Goal: Task Accomplishment & Management: Manage account settings

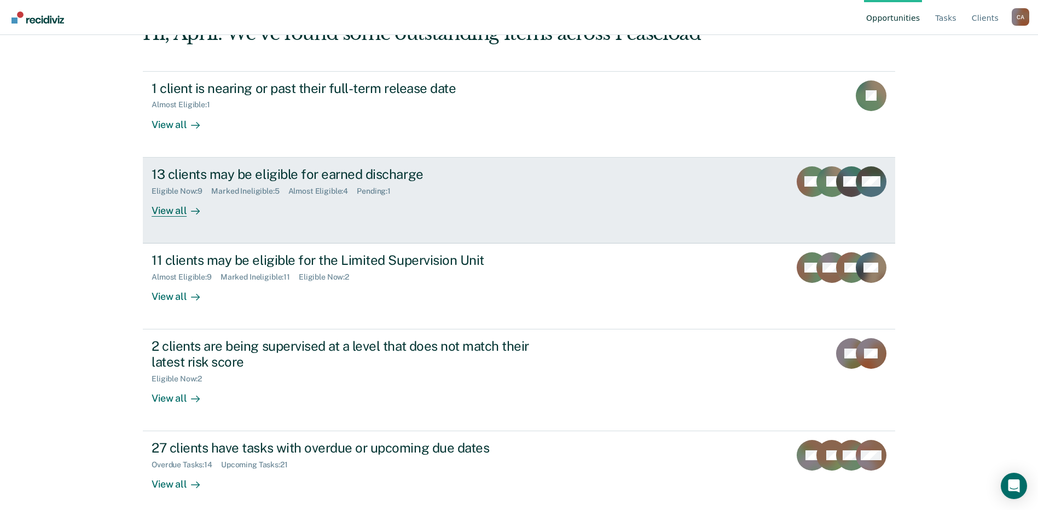
scroll to position [91, 0]
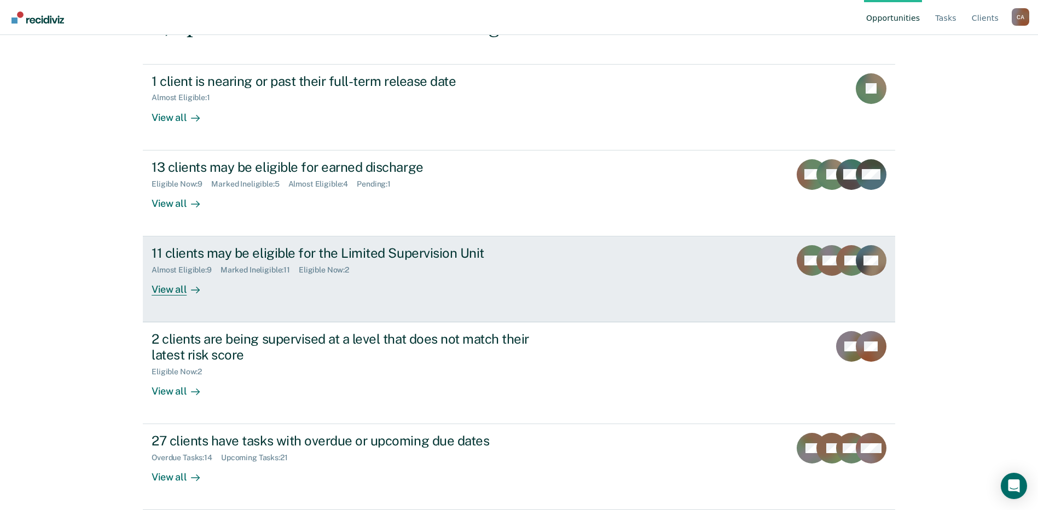
click at [345, 255] on div "11 clients may be eligible for the Limited Supervision Unit" at bounding box center [343, 253] width 384 height 16
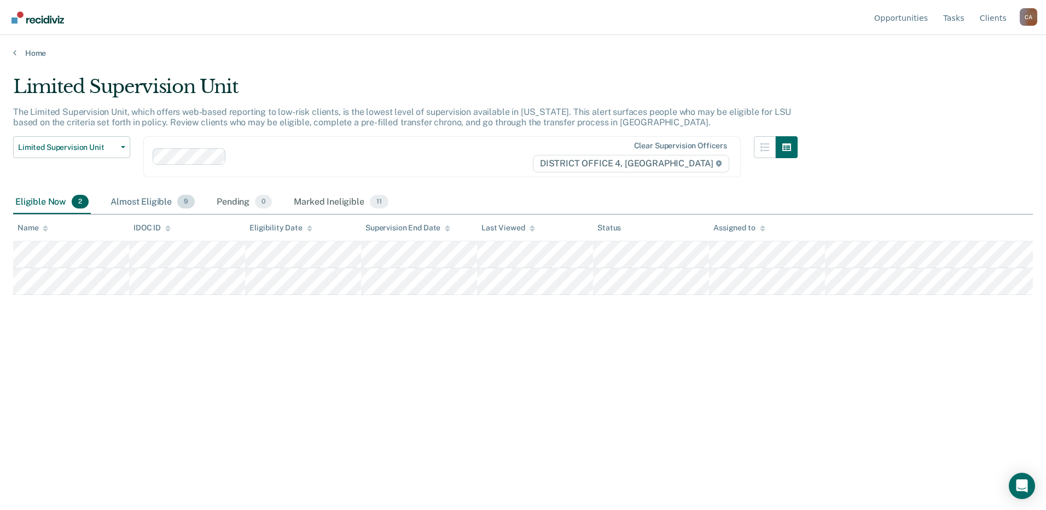
click at [142, 203] on div "Almost Eligible 9" at bounding box center [152, 202] width 89 height 24
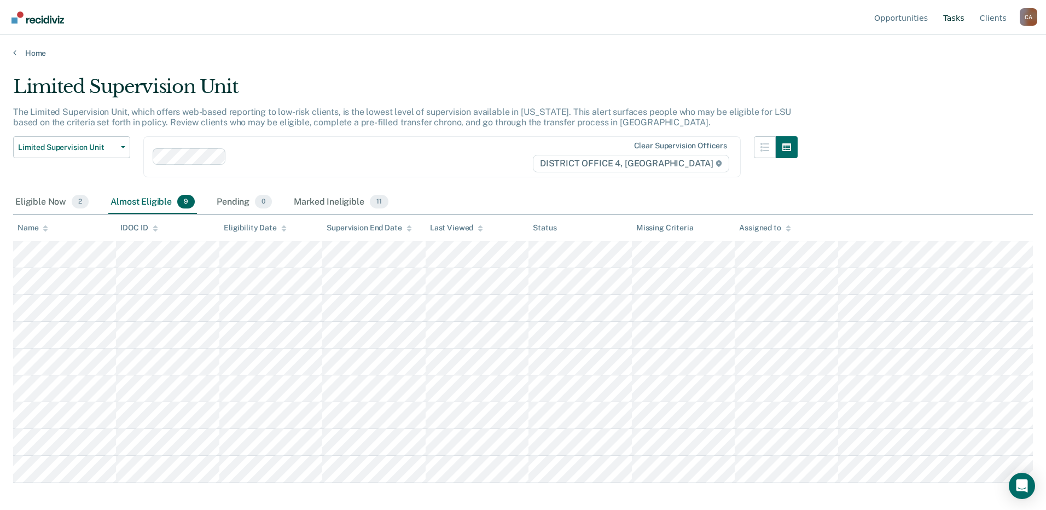
click at [961, 14] on link "Tasks" at bounding box center [954, 17] width 26 height 35
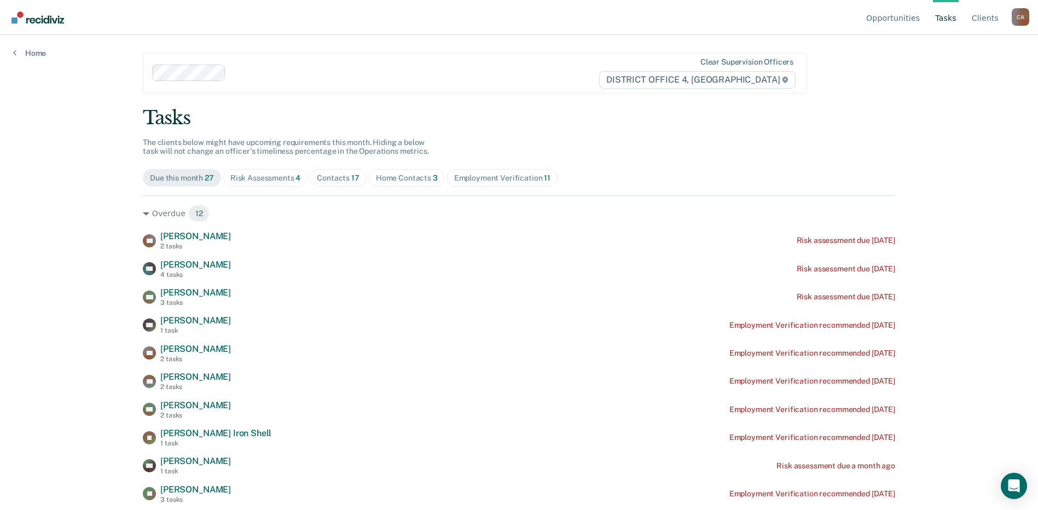
click at [380, 176] on div "Home Contacts 3" at bounding box center [407, 177] width 62 height 9
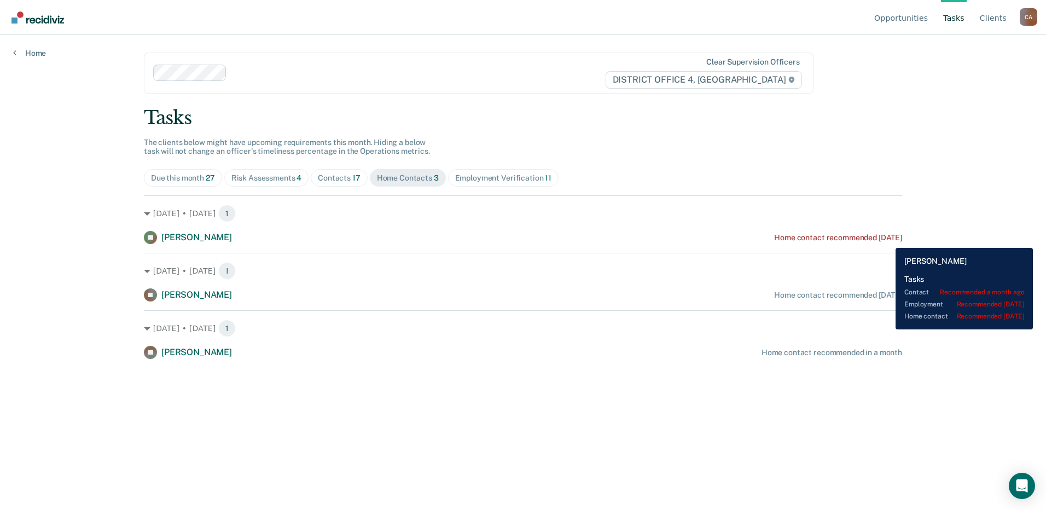
click at [887, 240] on div "Home contact recommended [DATE]" at bounding box center [838, 237] width 128 height 9
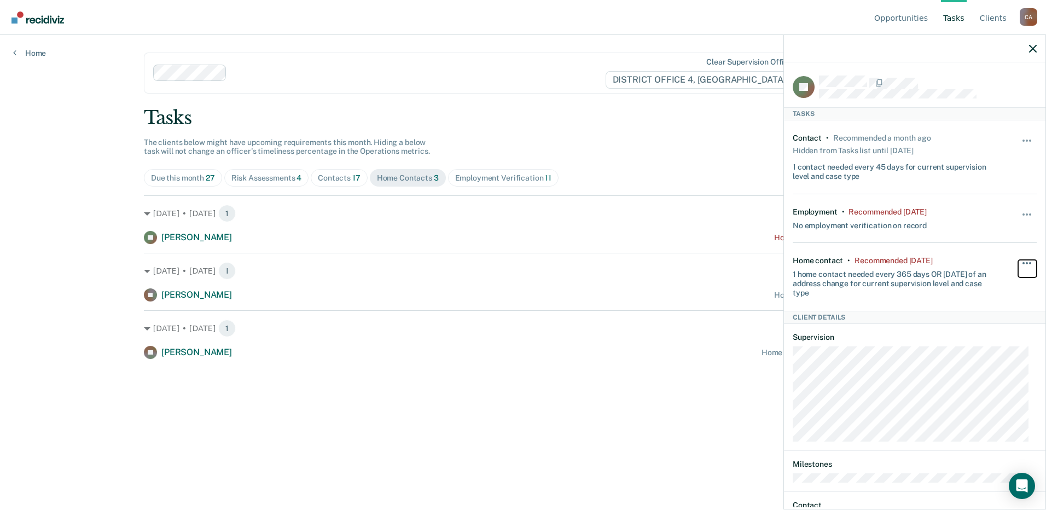
click at [1021, 264] on button "button" at bounding box center [1027, 269] width 19 height 18
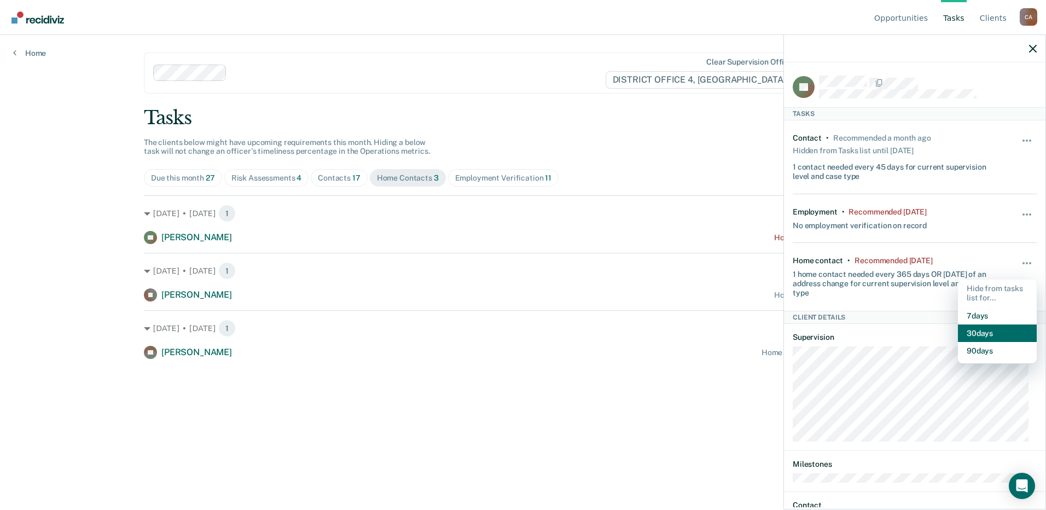
click at [990, 333] on button "30 days" at bounding box center [997, 333] width 79 height 18
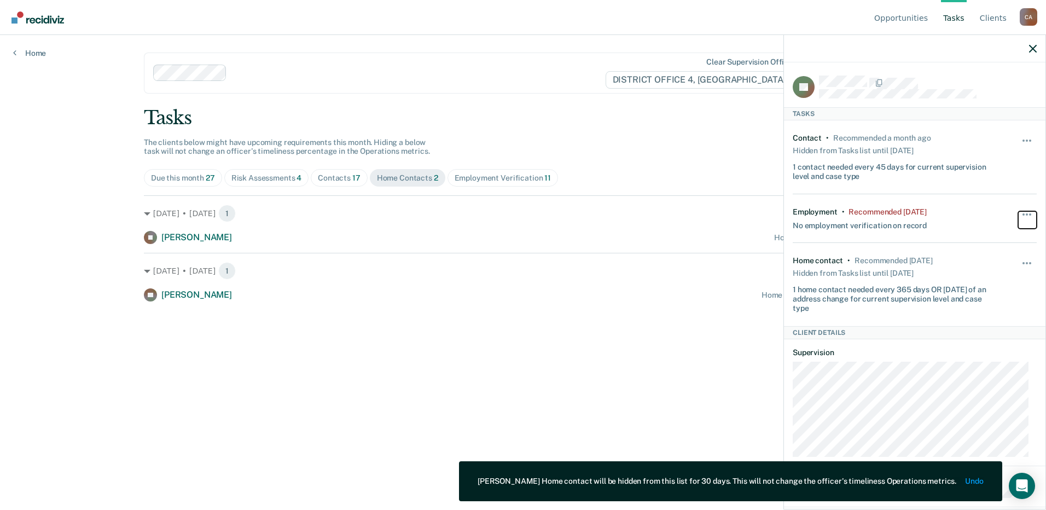
click at [1025, 213] on span "button" at bounding box center [1026, 214] width 2 height 2
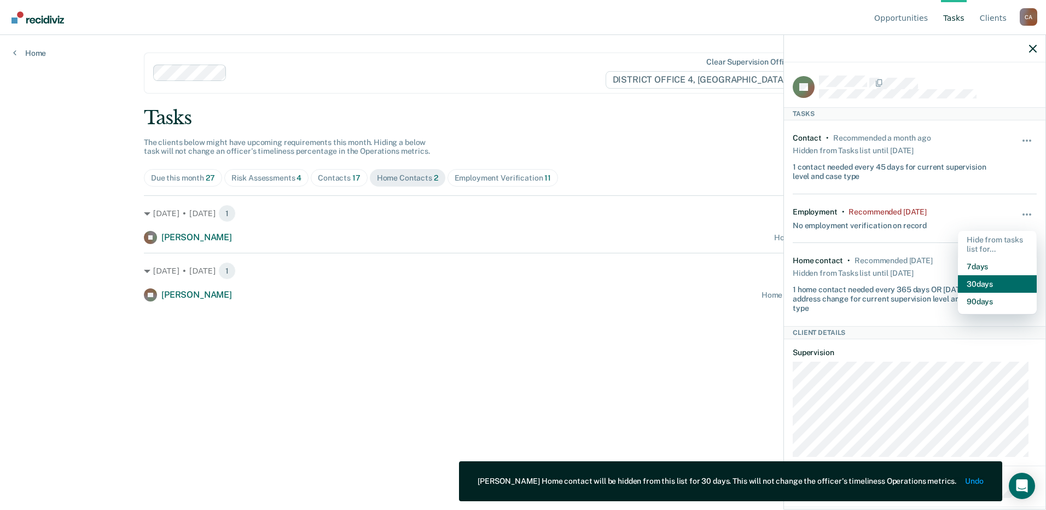
click at [998, 284] on button "30 days" at bounding box center [997, 284] width 79 height 18
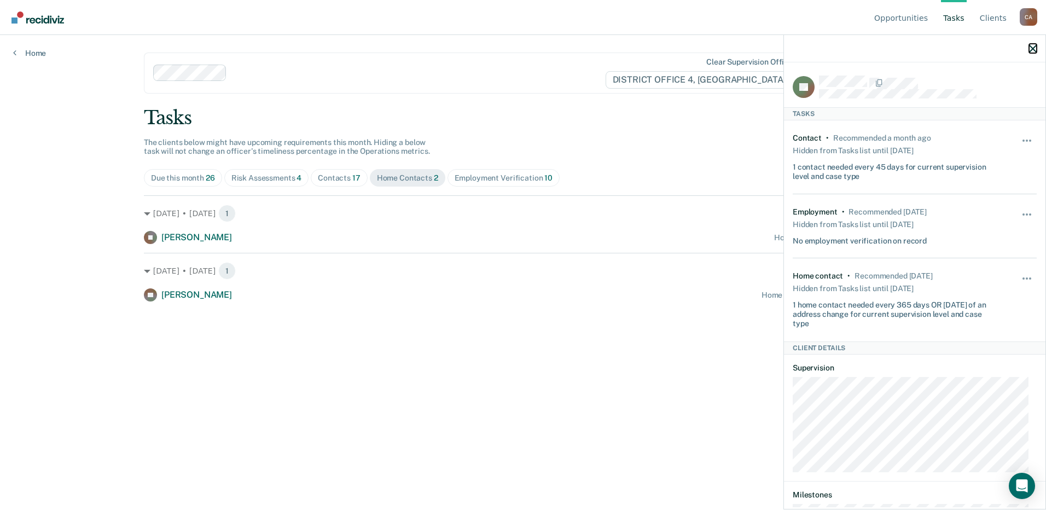
click at [1031, 49] on icon "button" at bounding box center [1033, 49] width 8 height 8
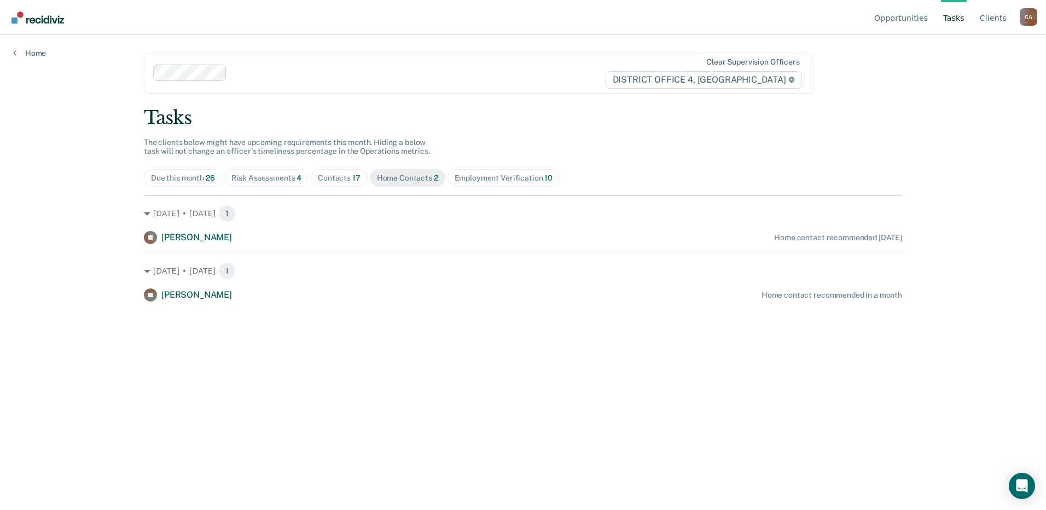
click at [953, 18] on link "Tasks" at bounding box center [954, 17] width 26 height 35
click at [272, 177] on div "Risk Assessments 4" at bounding box center [266, 177] width 71 height 9
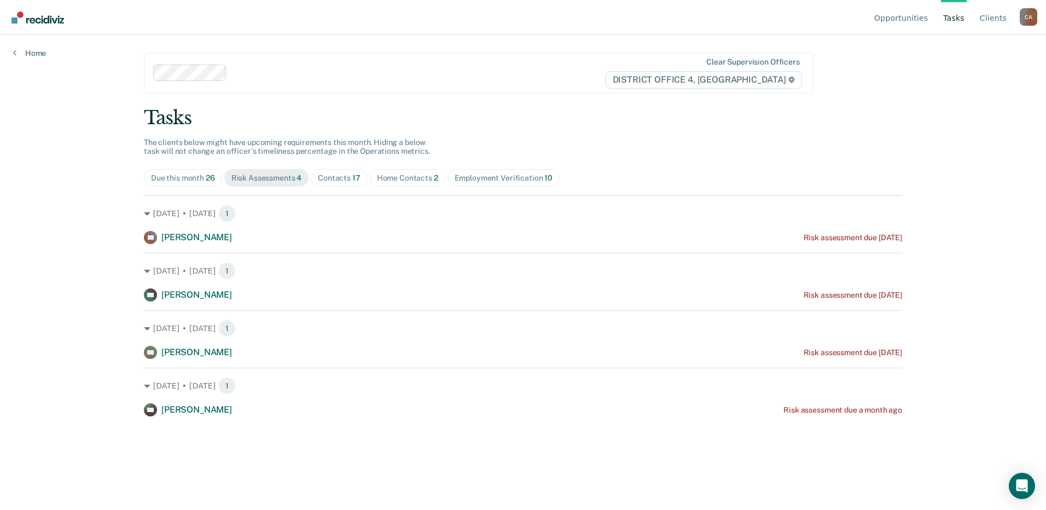
click at [345, 177] on div "Contacts 17" at bounding box center [339, 177] width 43 height 9
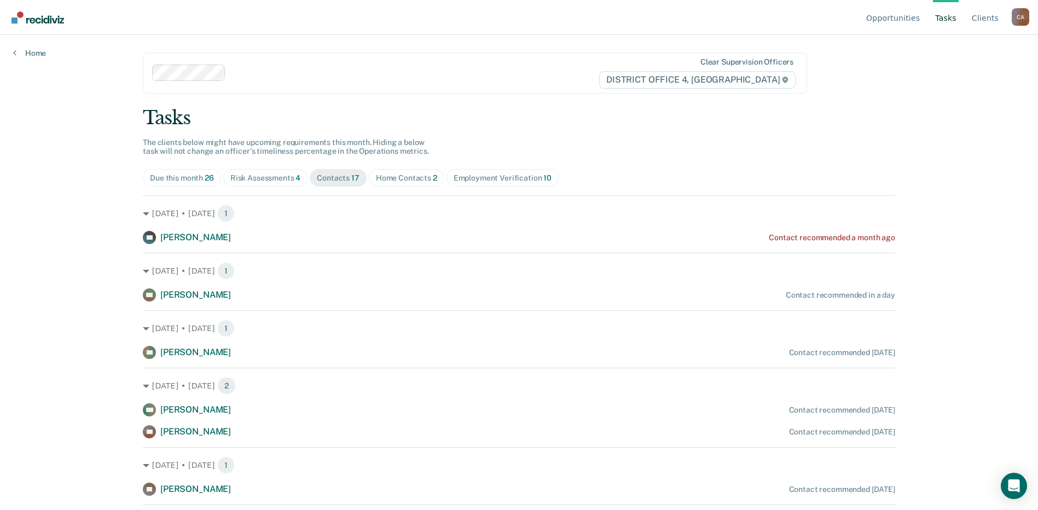
click at [490, 179] on div "Employment Verification 10" at bounding box center [502, 177] width 98 height 9
